Goal: Ask a question

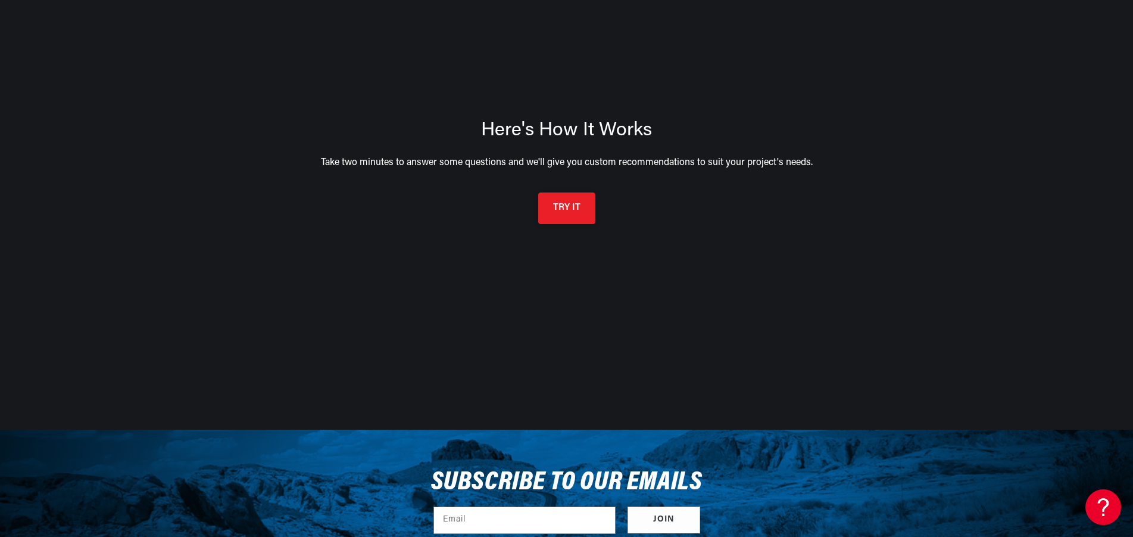
click at [569, 213] on button "TRY IT" at bounding box center [566, 208] width 57 height 32
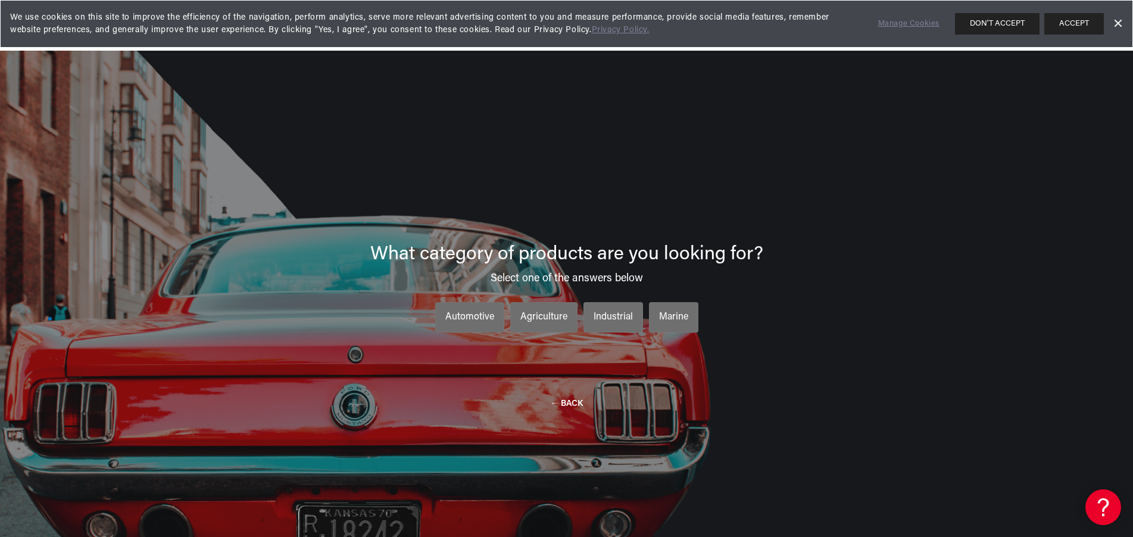
scroll to position [0, 361]
click at [609, 320] on div "Industrial" at bounding box center [613, 317] width 39 height 15
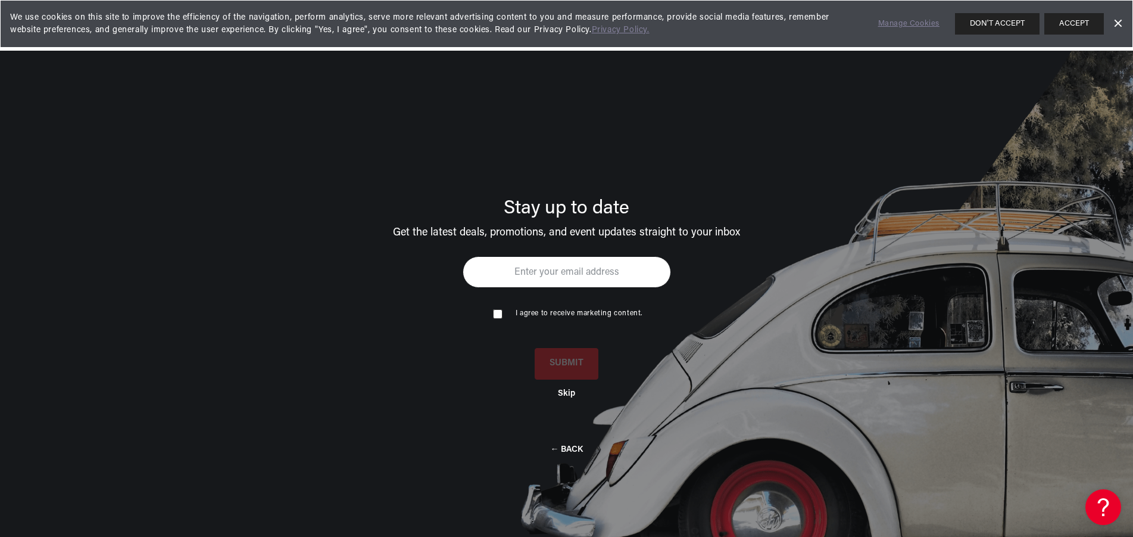
scroll to position [0, 0]
click at [516, 276] on input "email" at bounding box center [567, 272] width 208 height 32
type input "[EMAIL_ADDRESS][DOMAIN_NAME]"
click at [498, 316] on input "checkbox" at bounding box center [497, 313] width 8 height 8
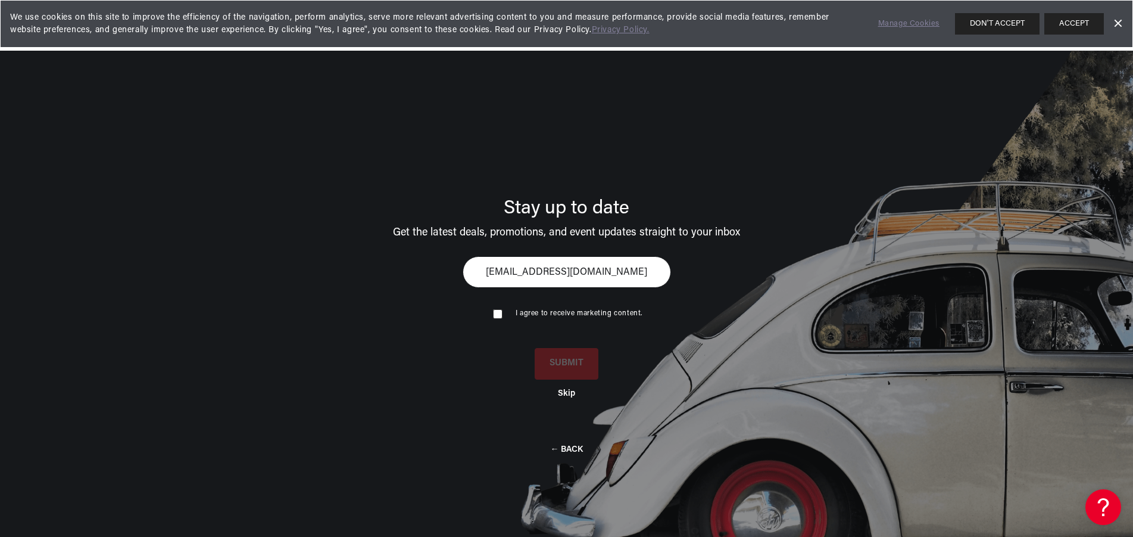
checkbox input "true"
click at [550, 363] on button "SUBMIT" at bounding box center [567, 362] width 64 height 32
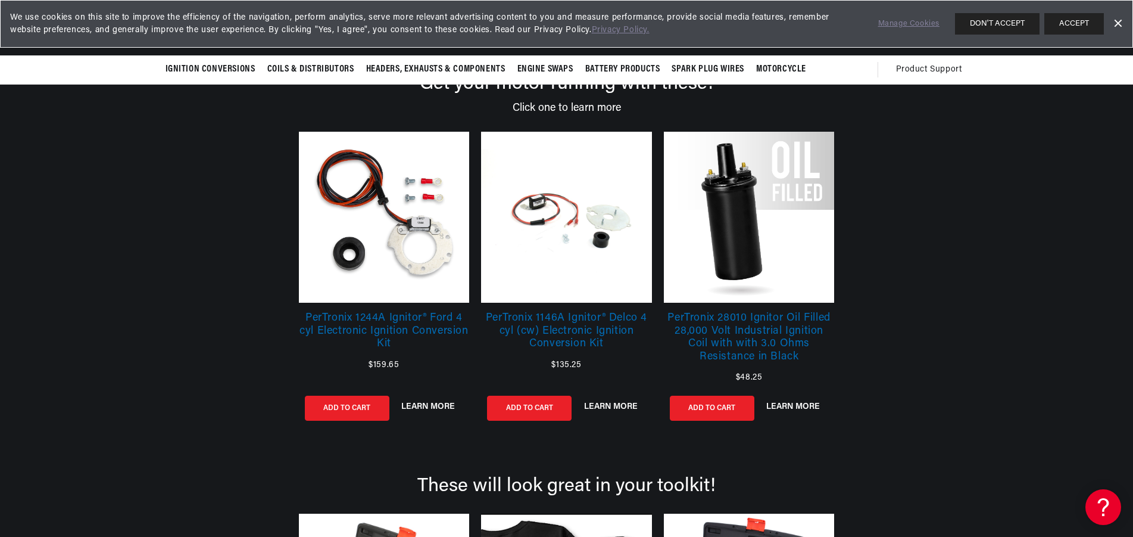
scroll to position [45, 0]
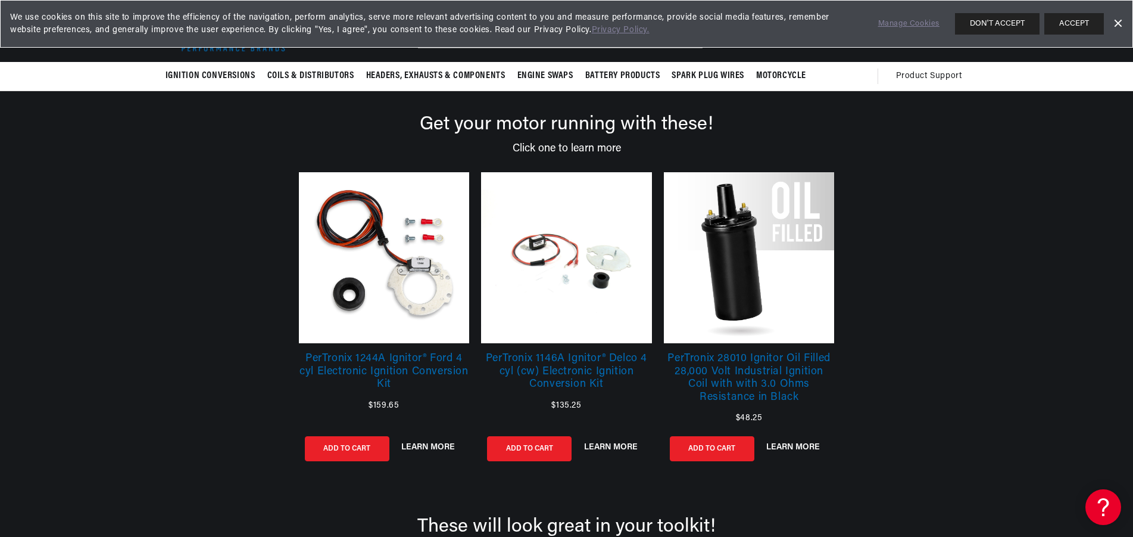
click at [546, 280] on link at bounding box center [566, 257] width 171 height 171
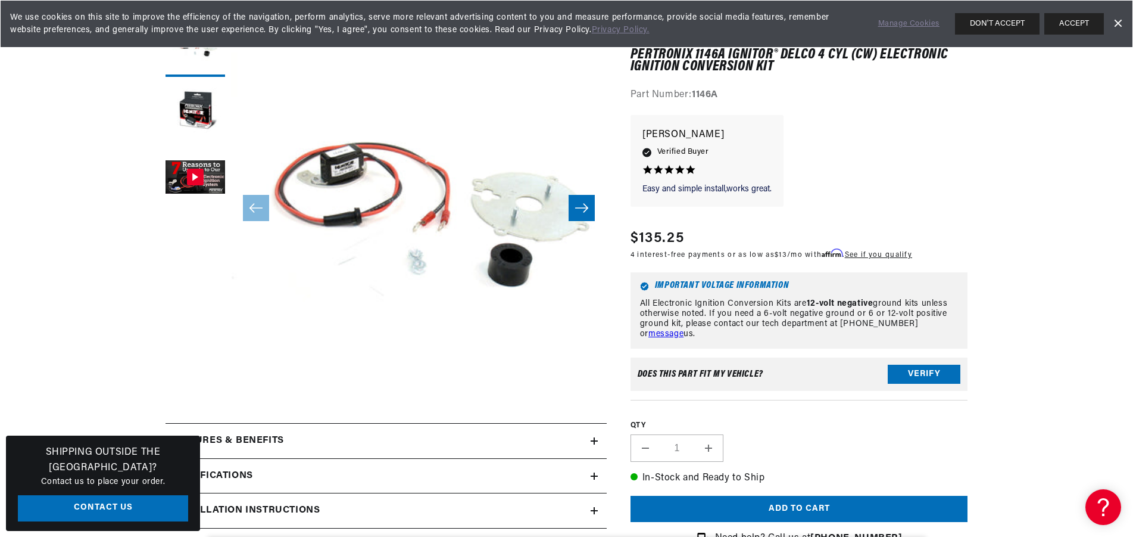
scroll to position [0, 361]
click at [684, 329] on link "message" at bounding box center [666, 333] width 35 height 9
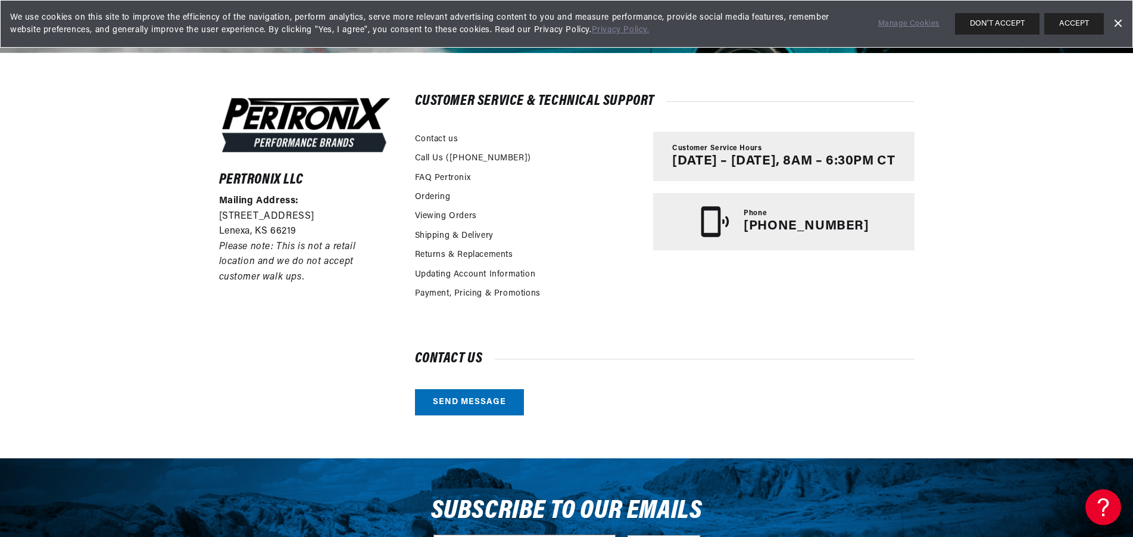
scroll to position [0, 361]
click at [437, 138] on link "Contact us" at bounding box center [436, 139] width 43 height 13
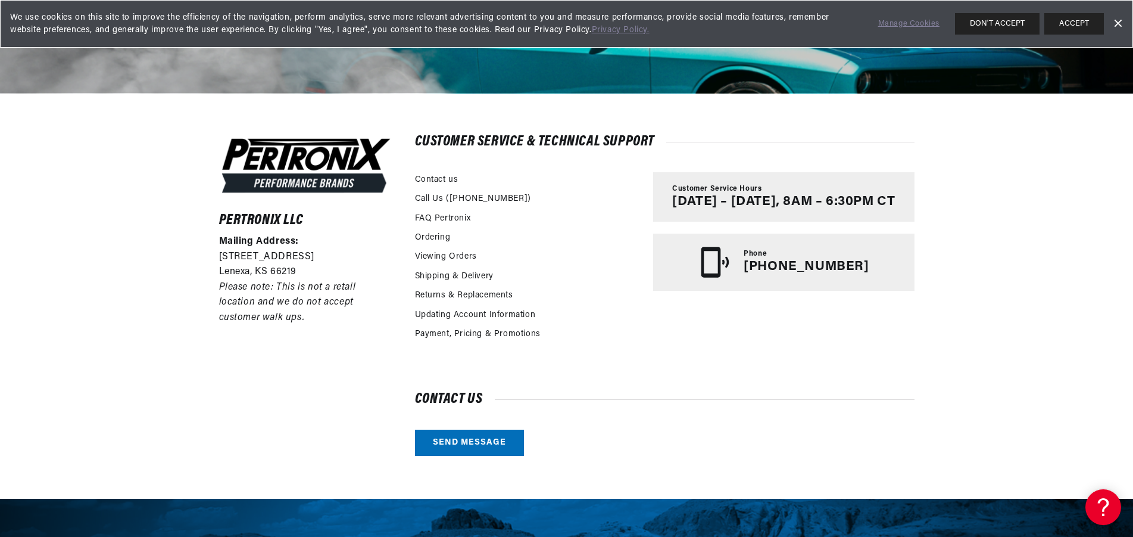
scroll to position [202, 0]
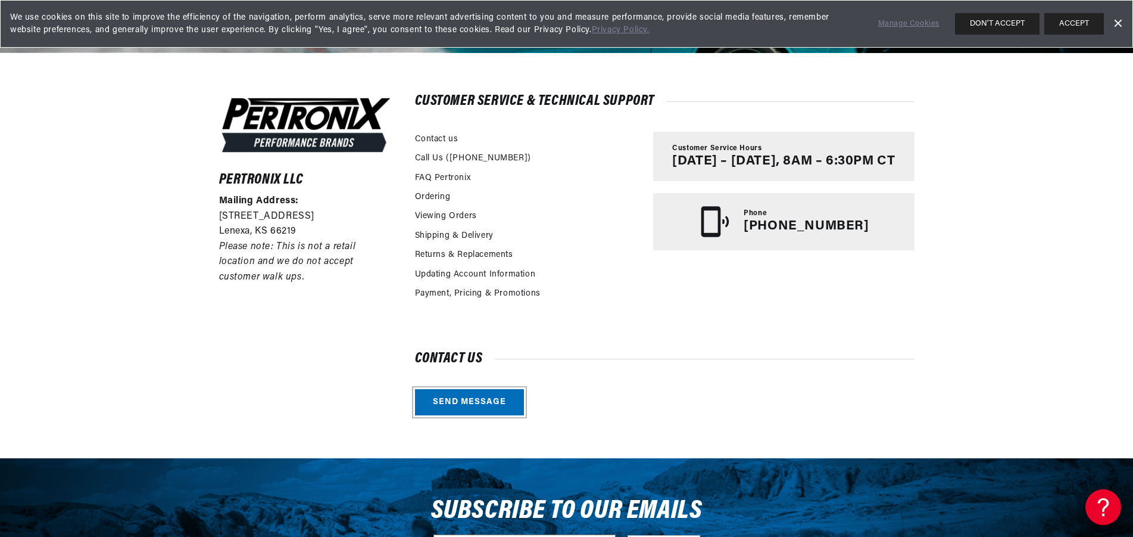
click at [476, 398] on link "Send message" at bounding box center [469, 402] width 109 height 27
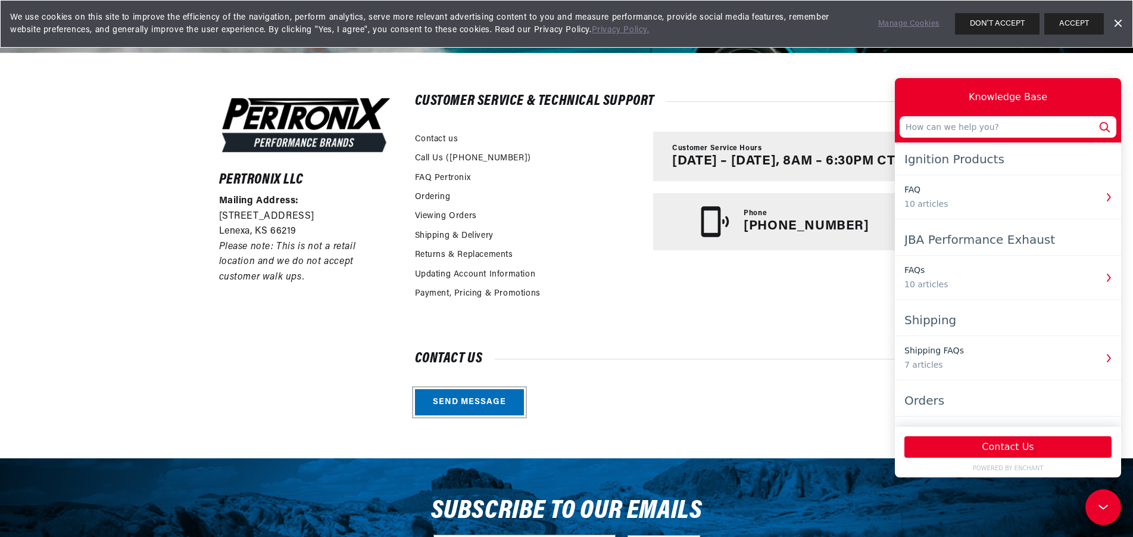
click at [952, 131] on input "text" at bounding box center [1008, 126] width 217 height 21
click at [1068, 126] on input "Have a 1950 doge 6cyl flathead engine in my forklift that's been converted to 1…" at bounding box center [1008, 126] width 217 height 21
click at [1095, 129] on input "Have a 1950 doge 6cyl flathead engine in my forklift that's been converted to +…" at bounding box center [1008, 126] width 217 height 21
drag, startPoint x: 1093, startPoint y: 126, endPoint x: 895, endPoint y: 125, distance: 198.3
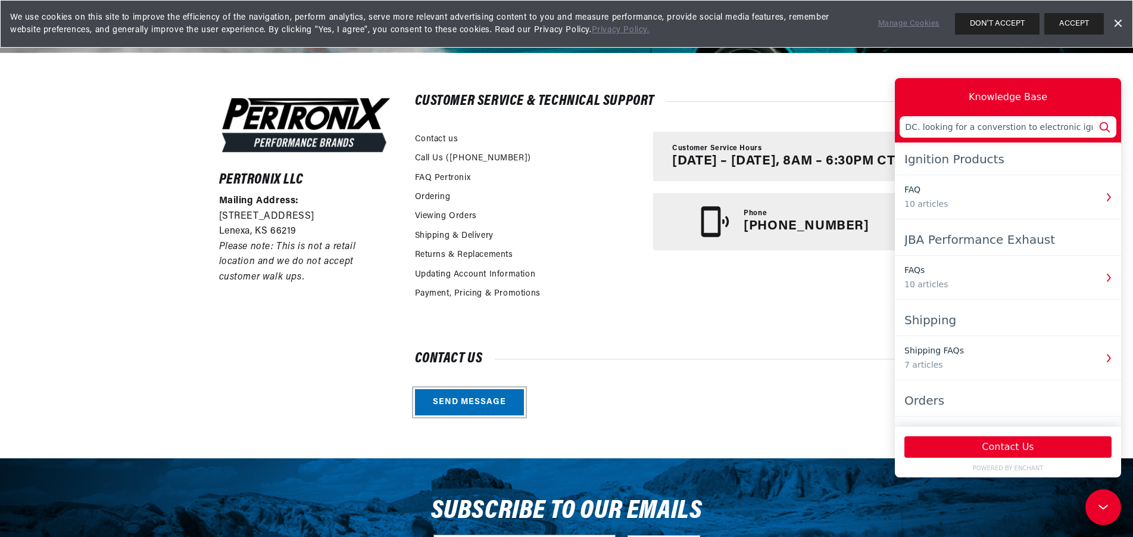
click at [895, 125] on div "Knowledge Base Have a 1950 doge 6cyl flathead engine in my forklift that's been…" at bounding box center [1008, 110] width 226 height 64
drag, startPoint x: 1095, startPoint y: 129, endPoint x: 894, endPoint y: 133, distance: 200.1
click at [895, 133] on html "Knowledge Base Have a 1950 doge 6cyl flathead engine in my forklift that's been…" at bounding box center [1008, 277] width 226 height 399
drag, startPoint x: 902, startPoint y: 125, endPoint x: 1103, endPoint y: 129, distance: 201.3
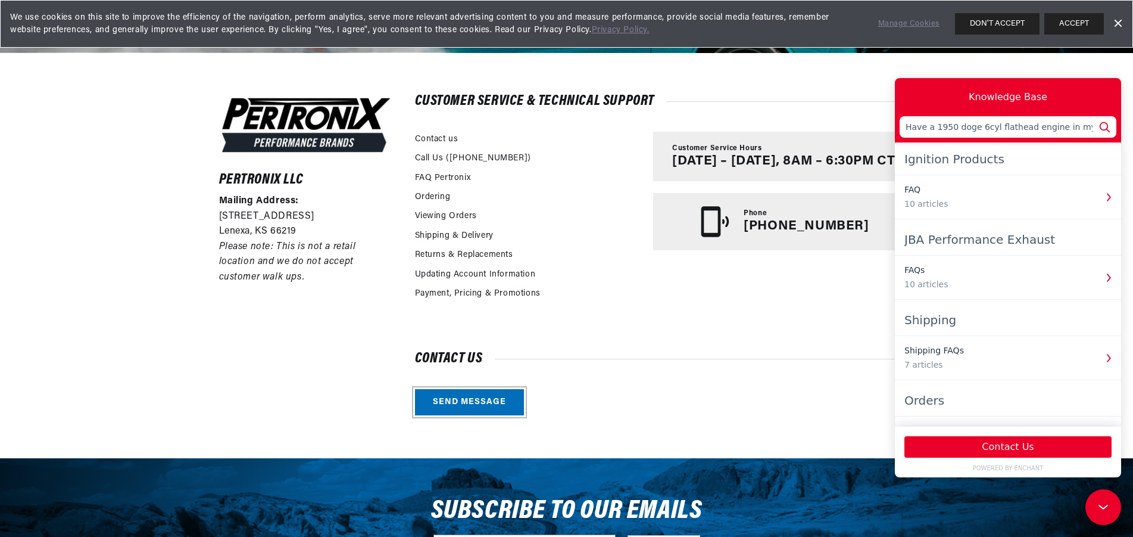
click at [1103, 129] on div "Have a 1950 doge 6cyl flathead engine in my forklift that's been converted to +…" at bounding box center [1008, 126] width 217 height 21
click at [903, 131] on input "Have a 1950 doge 6cyl flathead engine in my forklift that's been converted to +…" at bounding box center [1008, 126] width 217 height 21
drag, startPoint x: 903, startPoint y: 126, endPoint x: 1099, endPoint y: 126, distance: 195.9
click at [1099, 126] on div "Have a 1950 doge 6cyl flathead engine in my forklift that's been converted to +…" at bounding box center [1008, 126] width 217 height 21
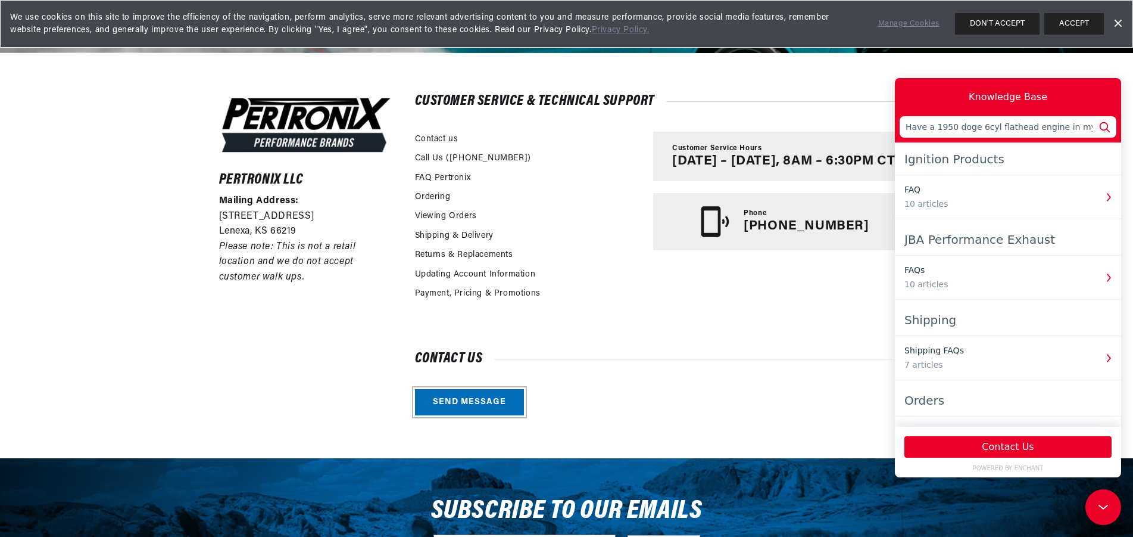
scroll to position [0, 361]
type input "Have a 1950 doge 6cyl flathead engine in my forklift that's been converted to +…"
click at [849, 99] on h2 "Customer Service & Technical Support" at bounding box center [665, 101] width 500 height 12
click at [1092, 123] on input "Have a 1950 doge 6cyl flathead engine in my forklift that's been converted to +…" at bounding box center [1008, 126] width 217 height 21
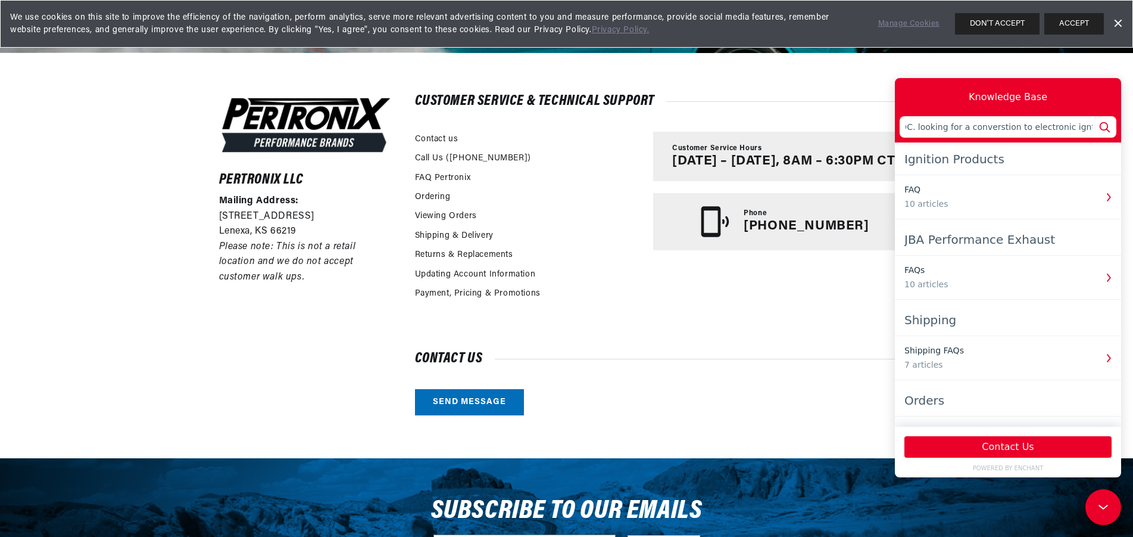
drag, startPoint x: 919, startPoint y: 129, endPoint x: 1087, endPoint y: 132, distance: 168.0
click at [1087, 132] on input "Have a 1950 doge 6cyl flathead engine in my forklift that's been converted to +…" at bounding box center [1008, 126] width 217 height 21
click at [973, 164] on div "Ignition Products" at bounding box center [1008, 158] width 207 height 21
click at [967, 162] on div "Ignition Products" at bounding box center [1008, 158] width 207 height 21
click at [1008, 437] on button "Contact Us" at bounding box center [1008, 446] width 207 height 21
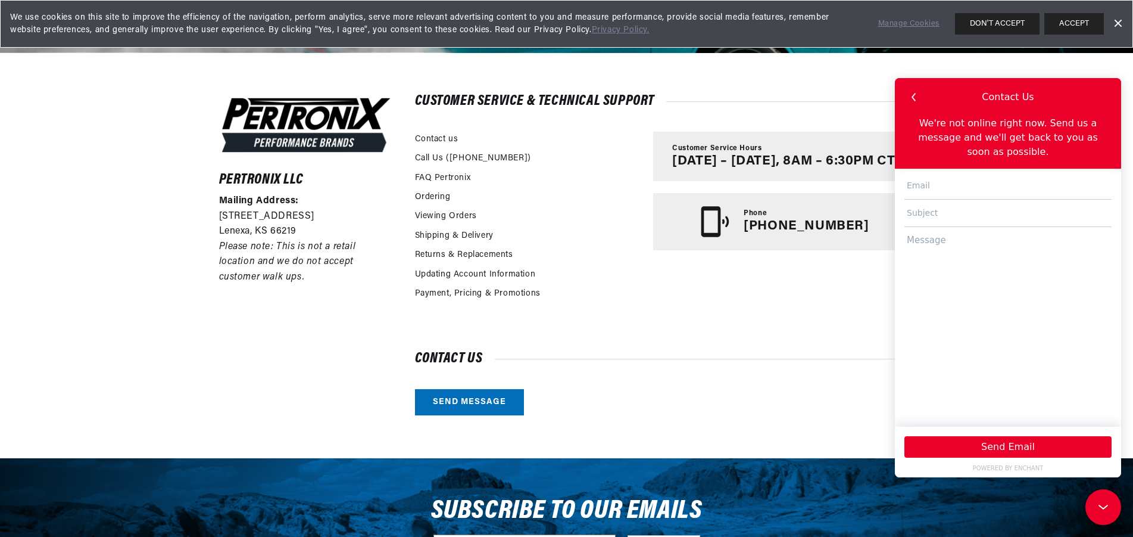
click at [916, 172] on input "text" at bounding box center [1008, 185] width 207 height 27
type input "[EMAIL_ADDRESS][DOMAIN_NAME]"
click at [949, 203] on input "text" at bounding box center [1008, 212] width 207 height 27
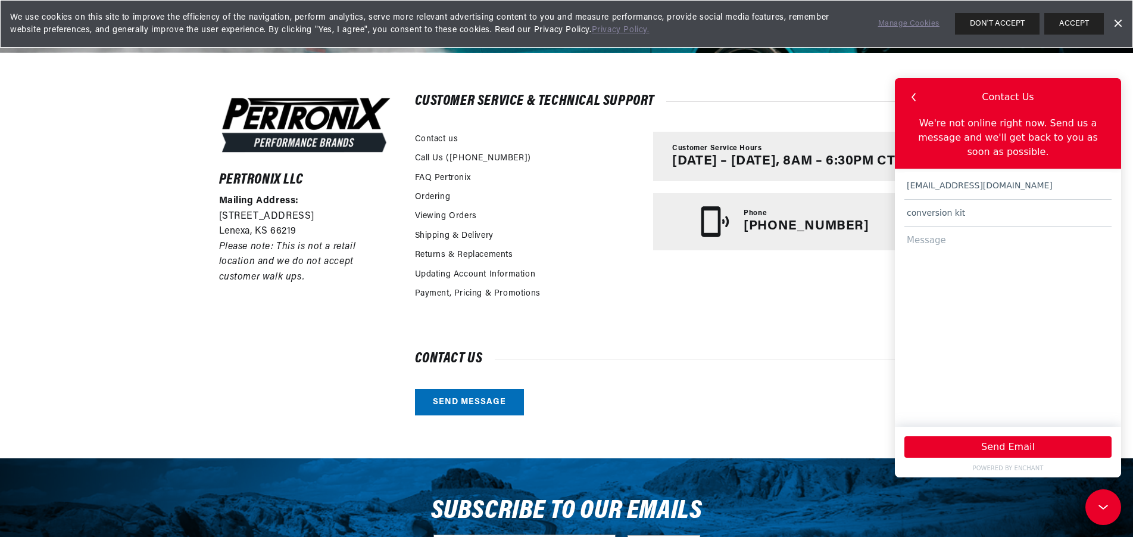
type input "conversion kit"
click at [943, 230] on textarea at bounding box center [1008, 321] width 207 height 188
paste textarea "I have a 1950 dodge 6cyl flathead engine in my forklift that's been converted t…"
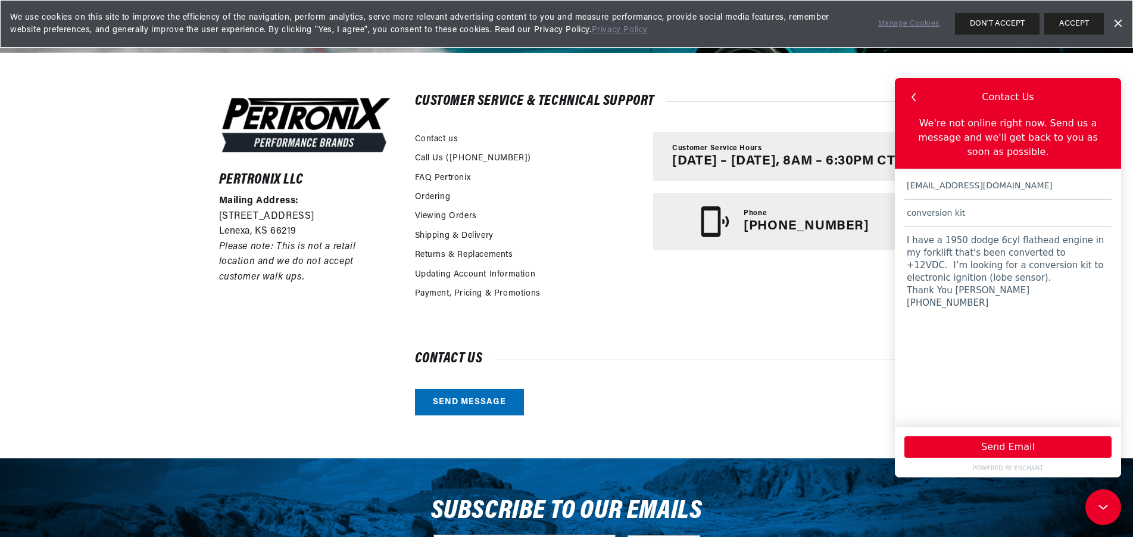
click at [1004, 283] on textarea "I have a 1950 dodge 6cyl flathead engine in my forklift that's been converted t…" at bounding box center [1008, 321] width 207 height 188
type textarea "I have a 1950 dodge 6cyl flat head engine in my forklift that's been converted …"
click at [1003, 446] on button "Send Email" at bounding box center [1008, 446] width 207 height 21
